Goal: Check status: Check status

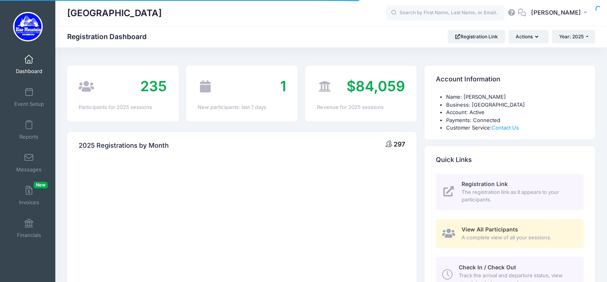
select select
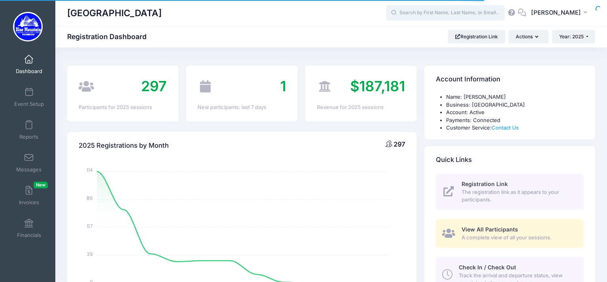
click at [417, 12] on input "text" at bounding box center [445, 13] width 119 height 16
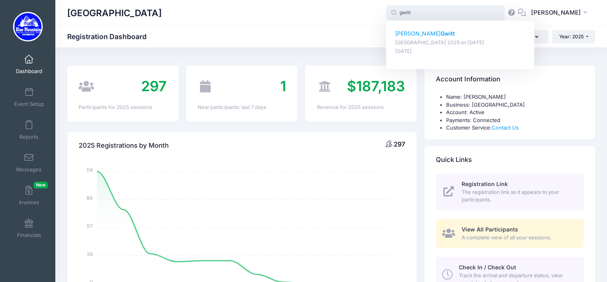
click at [408, 33] on p "Samuel Gwitt" at bounding box center [460, 34] width 130 height 8
type input "Samuel Gwitt (Blue Mountain Cross Country Camp 2025, Aug-17, 2025)"
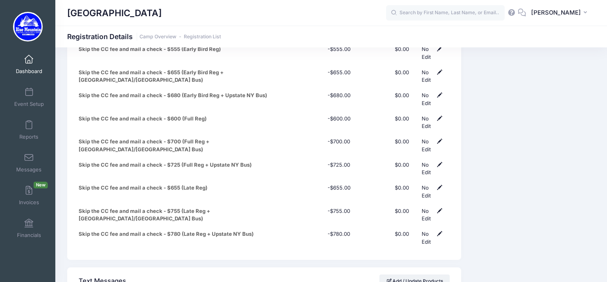
scroll to position [4155, 0]
